Goal: Transaction & Acquisition: Purchase product/service

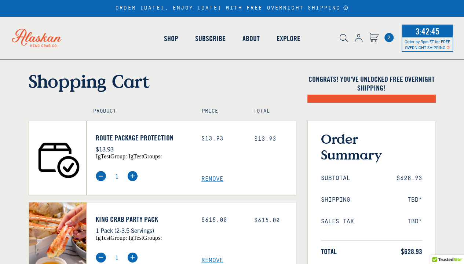
click at [213, 181] on span "Remove" at bounding box center [248, 179] width 95 height 7
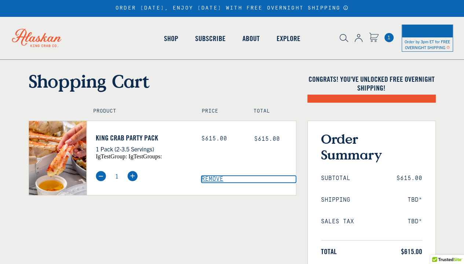
click at [214, 178] on span "Remove" at bounding box center [248, 179] width 95 height 7
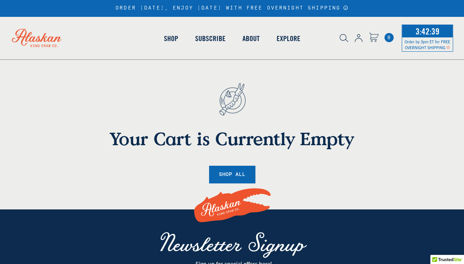
click at [351, 79] on div "Your Cart is Currently Empty Shop All" at bounding box center [232, 126] width 418 height 113
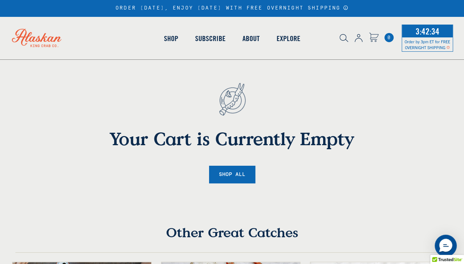
click at [372, 98] on div "Your Cart is Currently Empty Shop All" at bounding box center [232, 126] width 418 height 113
click at [359, 36] on img at bounding box center [359, 38] width 8 height 8
